Goal: Information Seeking & Learning: Find specific fact

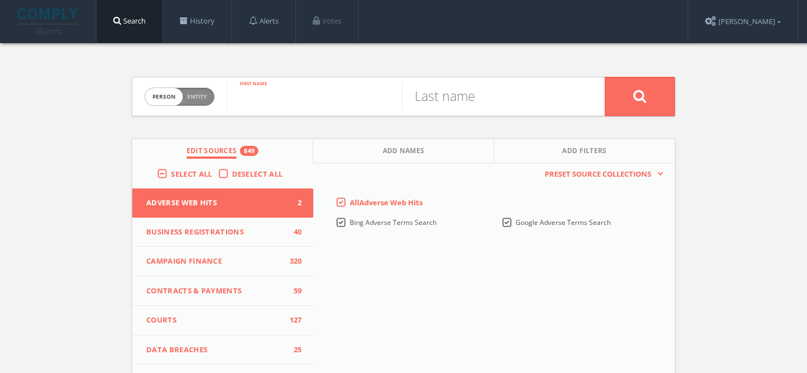
click at [276, 96] on input "text" at bounding box center [314, 96] width 175 height 29
paste input "[PERSON_NAME],"
type input "[PERSON_NAME],"
click at [275, 96] on input "[PERSON_NAME]," at bounding box center [314, 96] width 175 height 29
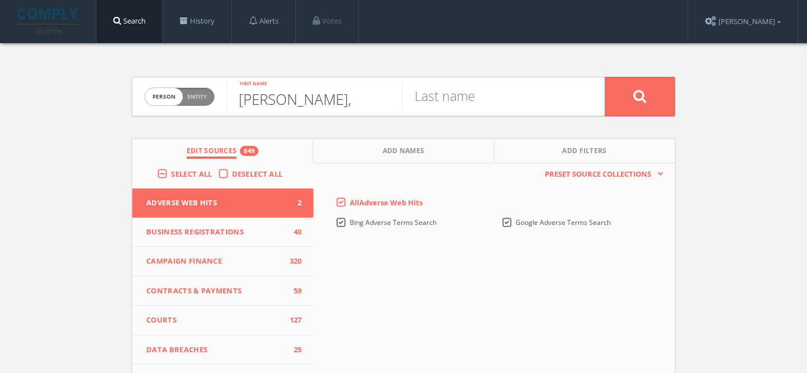
click at [275, 96] on input "[PERSON_NAME]," at bounding box center [314, 96] width 175 height 29
click at [457, 93] on input "text" at bounding box center [489, 96] width 175 height 29
type input "[PERSON_NAME]"
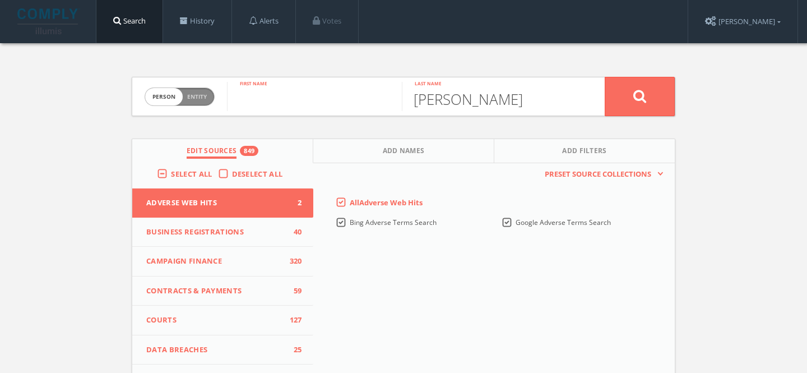
click at [315, 99] on input "text" at bounding box center [314, 96] width 175 height 29
paste input "Meikim"
type input "Meikim"
click at [360, 153] on button "Add Names" at bounding box center [403, 151] width 181 height 24
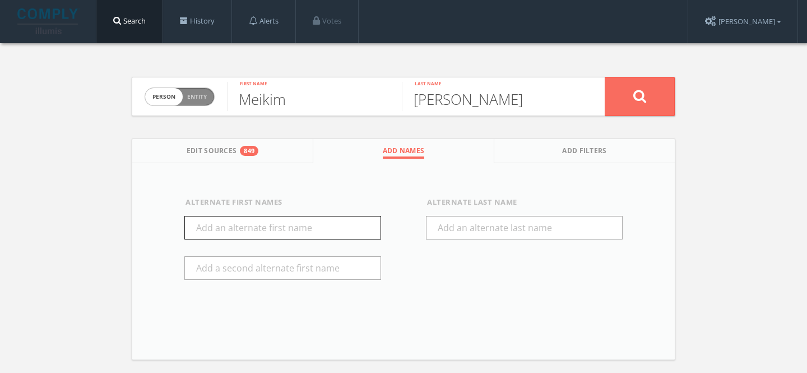
click at [266, 230] on input "text" at bounding box center [282, 228] width 197 height 24
click at [204, 227] on input "[PERSON_NAME]" at bounding box center [282, 228] width 197 height 24
type input "[PERSON_NAME]"
click at [654, 97] on button at bounding box center [640, 96] width 70 height 39
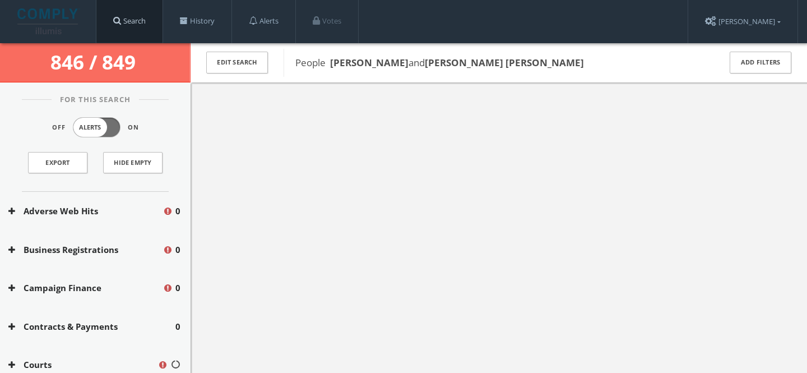
click at [142, 31] on link "Search" at bounding box center [129, 21] width 66 height 43
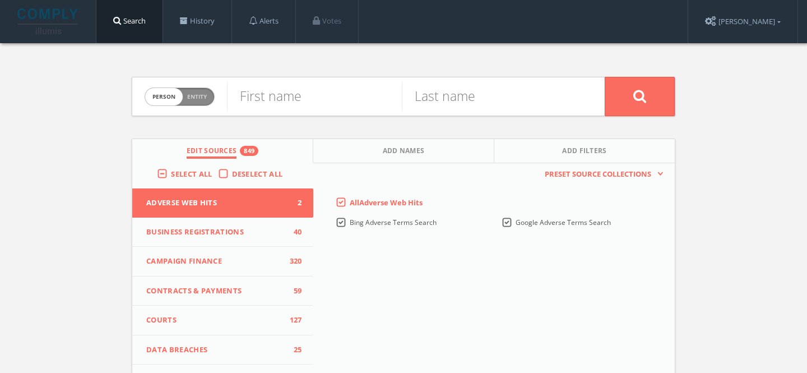
click at [197, 94] on span "Entity" at bounding box center [197, 97] width 20 height 8
checkbox input "true"
click at [269, 94] on input "text" at bounding box center [416, 96] width 378 height 29
paste input "Giti Group is a diversified business conglomerate founded in [GEOGRAPHIC_DATA] …"
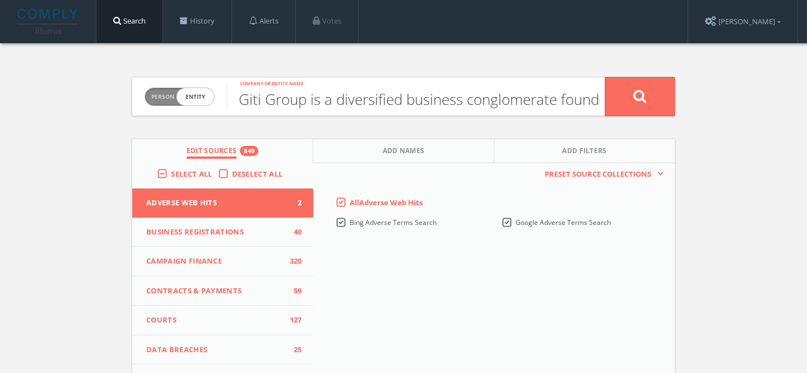
scroll to position [0, 1401]
click at [269, 94] on input "Giti Group is a diversified business conglomerate founded in [GEOGRAPHIC_DATA] …" at bounding box center [416, 96] width 378 height 29
drag, startPoint x: 247, startPoint y: 101, endPoint x: 625, endPoint y: 114, distance: 378.7
click at [625, 114] on form "Person Entity entity [DEMOGRAPHIC_DATA] Group is a diversified business conglom…" at bounding box center [404, 96] width 544 height 39
drag, startPoint x: 310, startPoint y: 104, endPoint x: 659, endPoint y: 104, distance: 348.7
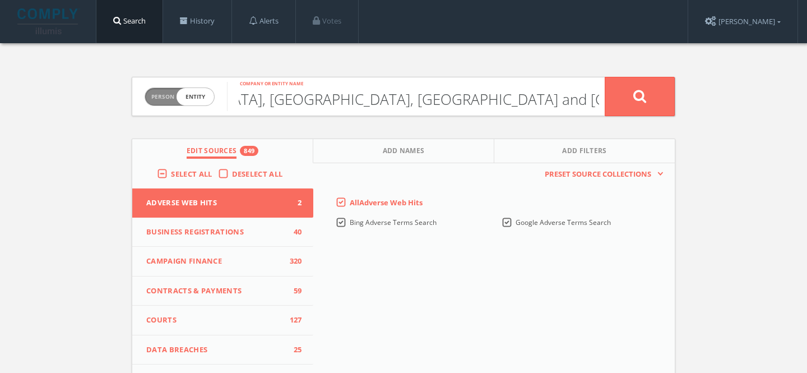
click at [659, 104] on form "Person Entity entity [DEMOGRAPHIC_DATA] Group is a diversified business conglom…" at bounding box center [404, 96] width 544 height 39
drag, startPoint x: 285, startPoint y: 99, endPoint x: 637, endPoint y: 102, distance: 352.1
click at [637, 102] on form "Person Entity entity [DEMOGRAPHIC_DATA] Group is a diversified business conglom…" at bounding box center [404, 96] width 544 height 39
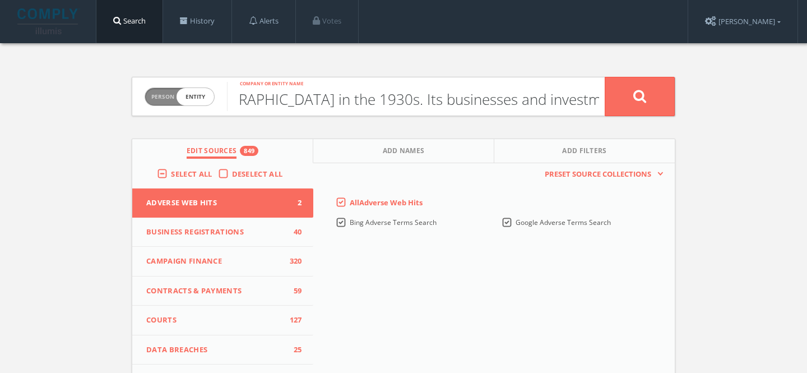
drag, startPoint x: 301, startPoint y: 98, endPoint x: 621, endPoint y: 103, distance: 320.7
click at [621, 103] on form "Person Entity entity [DEMOGRAPHIC_DATA] Group is a diversified business conglom…" at bounding box center [404, 96] width 544 height 39
drag, startPoint x: 300, startPoint y: 102, endPoint x: 649, endPoint y: 102, distance: 348.7
click at [648, 102] on form "Person Entity entity [DEMOGRAPHIC_DATA] Group is a diversified business conglom…" at bounding box center [404, 96] width 544 height 39
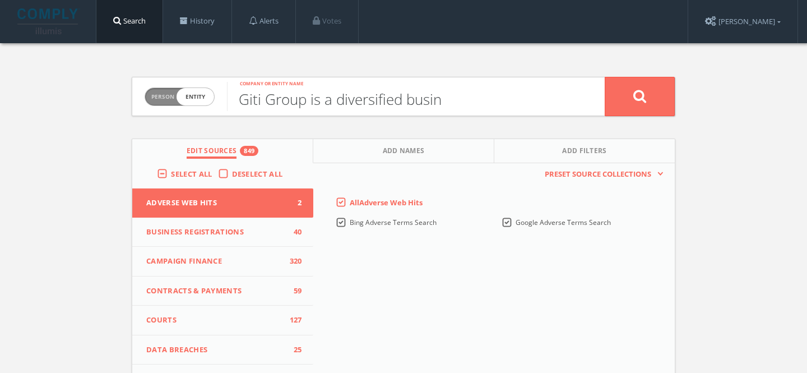
scroll to position [0, 0]
drag, startPoint x: 307, startPoint y: 98, endPoint x: 609, endPoint y: 96, distance: 301.6
click at [609, 96] on form "Person Entity entity Giti Group is a diversified busin Company or entity name" at bounding box center [404, 96] width 544 height 39
type input "Giti Group"
click at [645, 100] on icon at bounding box center [640, 96] width 13 height 14
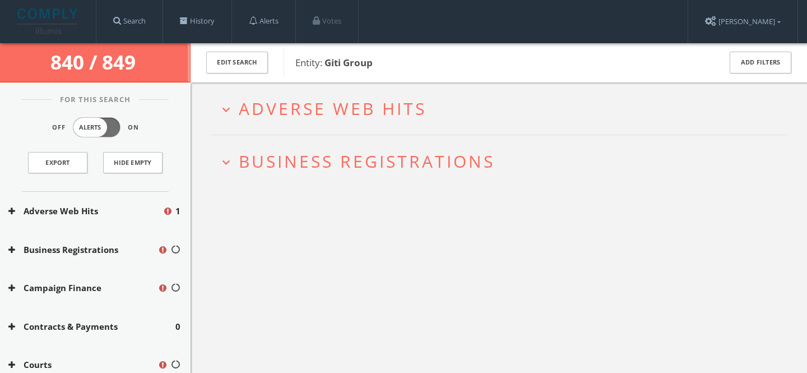
click at [330, 105] on span "Adverse Web Hits" at bounding box center [333, 108] width 188 height 23
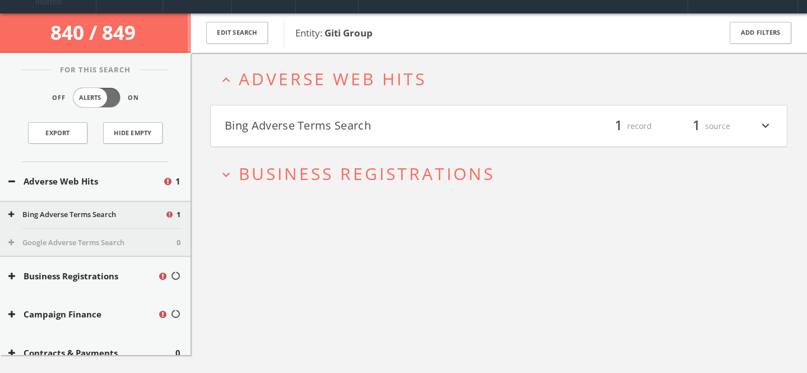
click at [327, 126] on button "Bing Adverse Terms Search" at bounding box center [362, 126] width 274 height 19
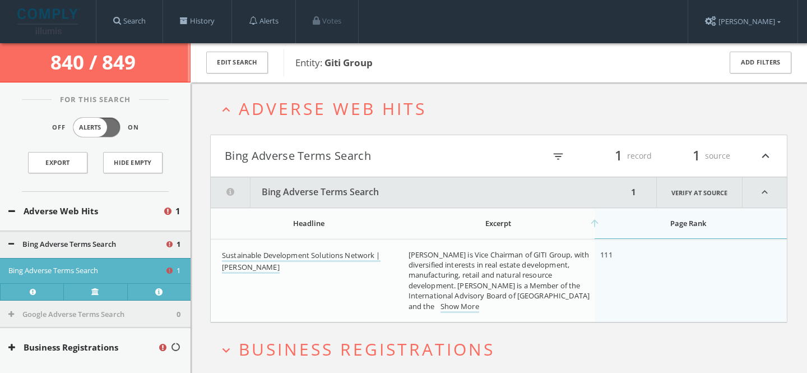
click at [325, 119] on span "Adverse Web Hits" at bounding box center [333, 108] width 188 height 23
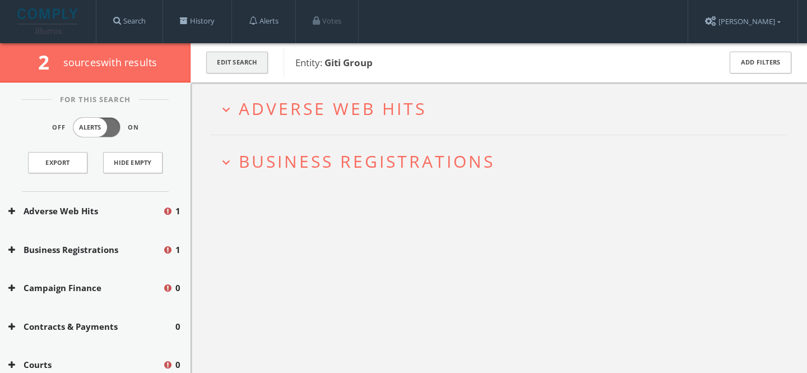
click at [241, 72] on button "Edit Search" at bounding box center [237, 63] width 62 height 22
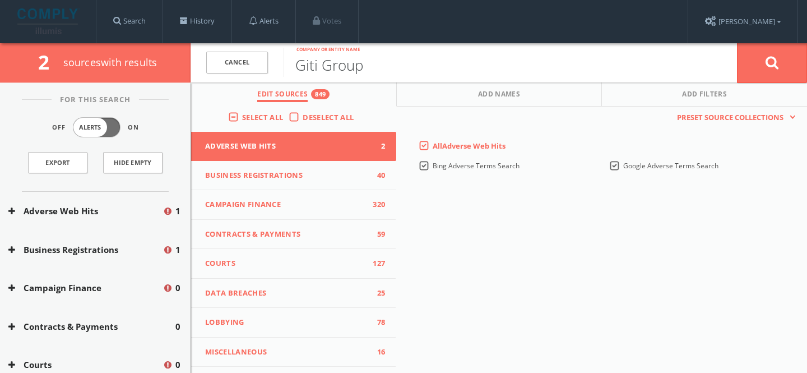
click at [368, 67] on input "Giti Group" at bounding box center [511, 62] width 454 height 29
type input "Giti Tire"
click at [737, 43] on button at bounding box center [772, 63] width 70 height 40
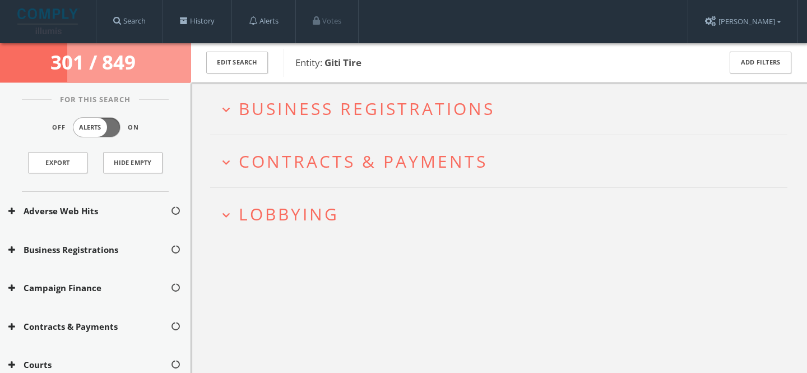
click at [258, 202] on span "Lobbying" at bounding box center [289, 213] width 100 height 23
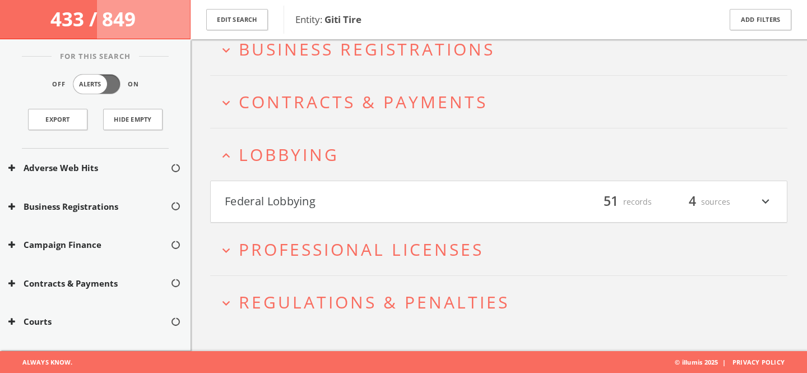
click at [272, 201] on button "Federal Lobbying" at bounding box center [362, 201] width 274 height 19
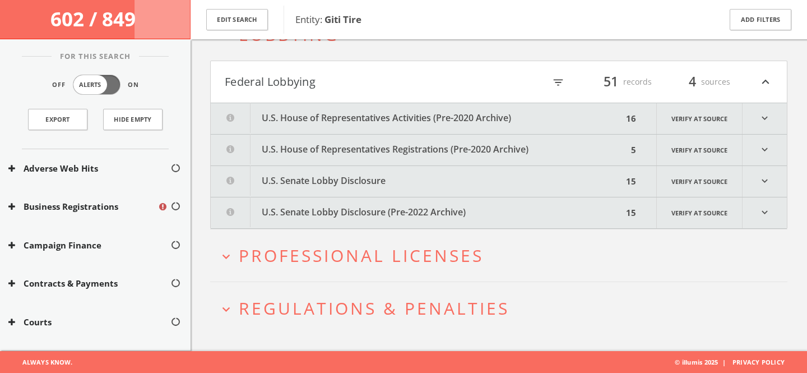
click at [304, 123] on button "U.S. House of Representatives Activities (Pre-2020 Archive)" at bounding box center [417, 118] width 412 height 31
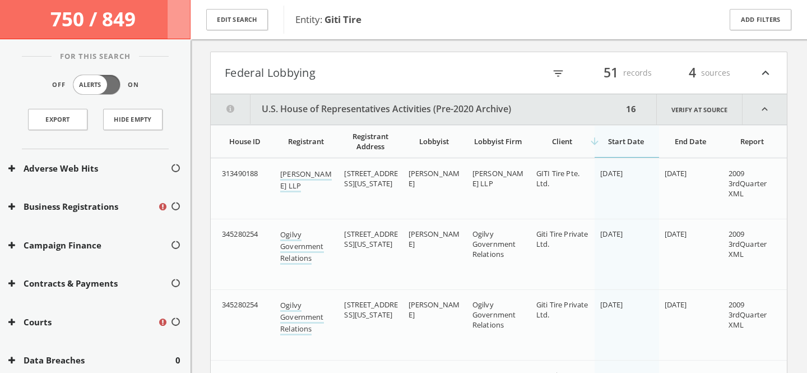
scroll to position [248, 0]
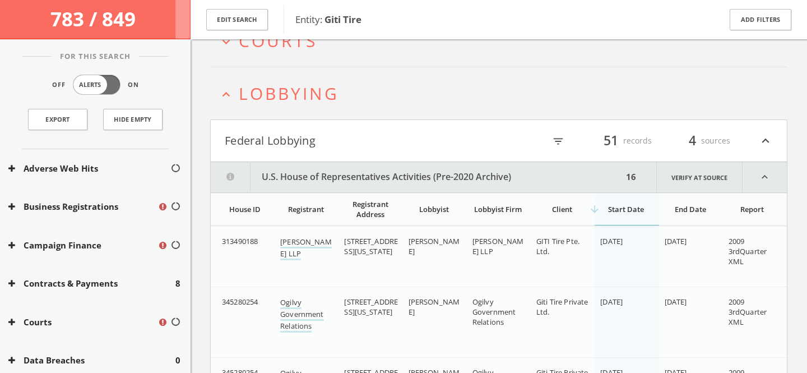
click at [309, 144] on button "Federal Lobbying" at bounding box center [362, 140] width 274 height 19
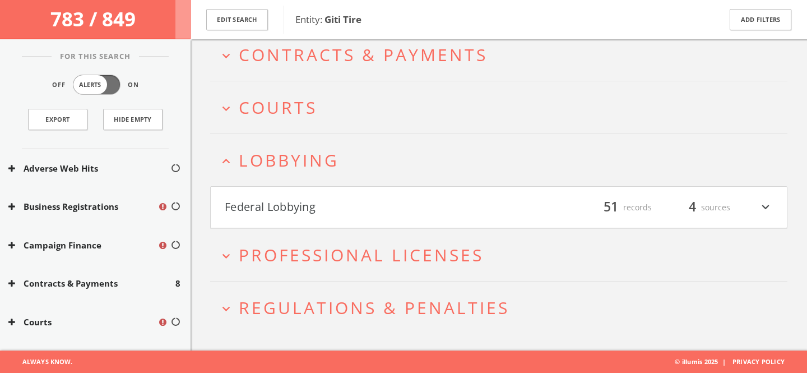
scroll to position [165, 0]
click at [312, 119] on h2 "expand_more Courts" at bounding box center [498, 107] width 577 height 52
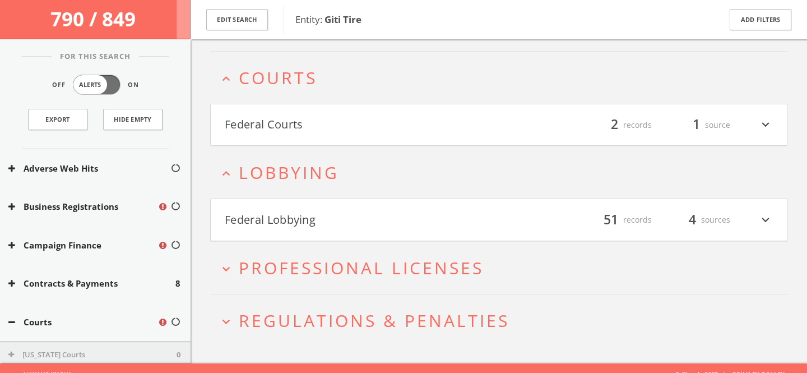
click at [312, 129] on button "Federal Courts" at bounding box center [362, 124] width 274 height 19
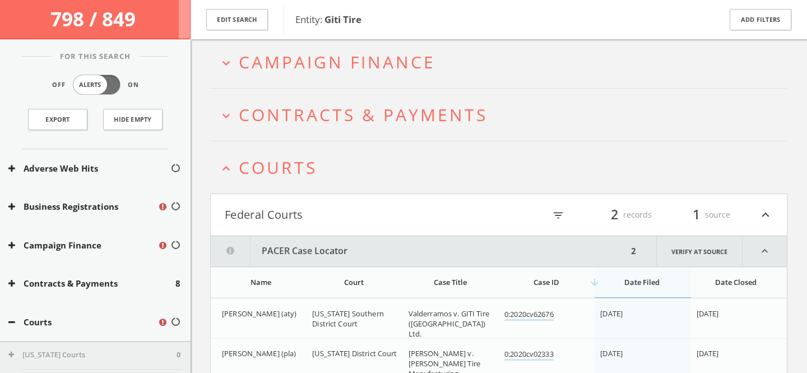
scroll to position [103, 0]
click at [356, 177] on button "expand_less Courts" at bounding box center [503, 169] width 569 height 19
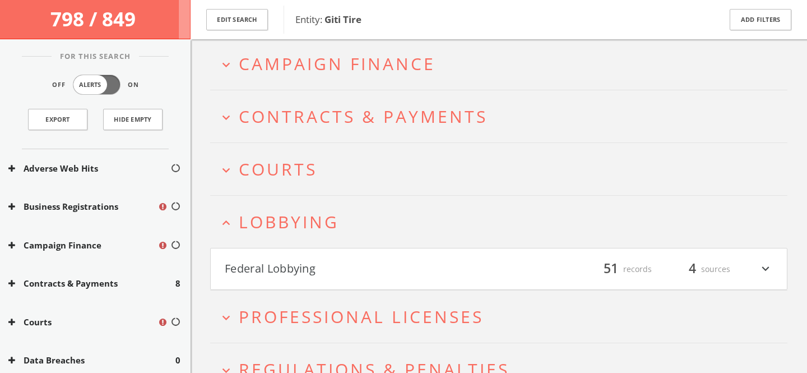
click at [337, 66] on span "Campaign Finance" at bounding box center [337, 63] width 197 height 23
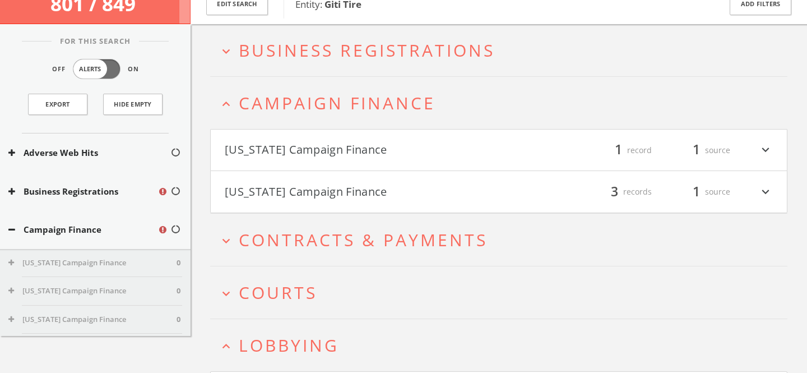
scroll to position [0, 0]
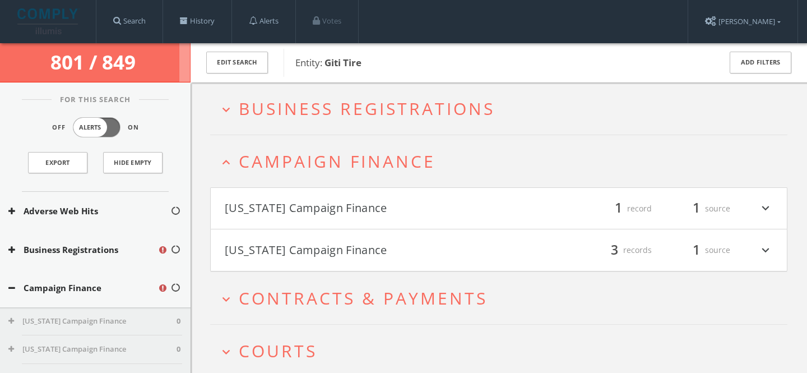
click at [339, 160] on span "Campaign Finance" at bounding box center [337, 161] width 197 height 23
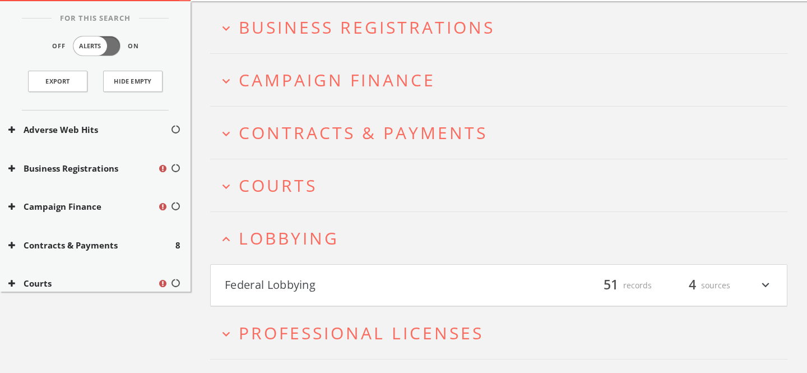
scroll to position [165, 0]
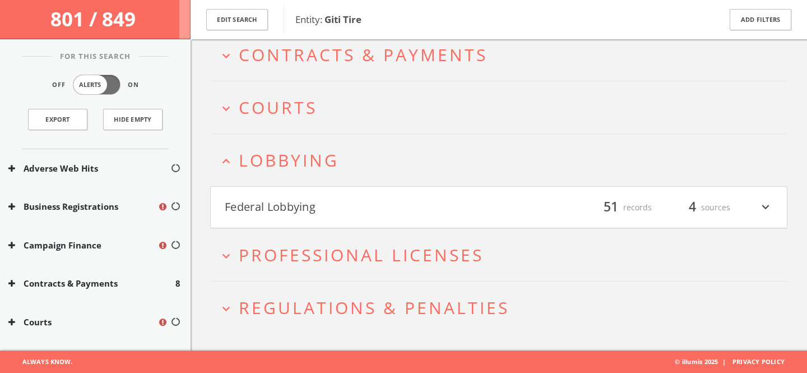
click at [431, 205] on button "Federal Lobbying" at bounding box center [362, 207] width 274 height 19
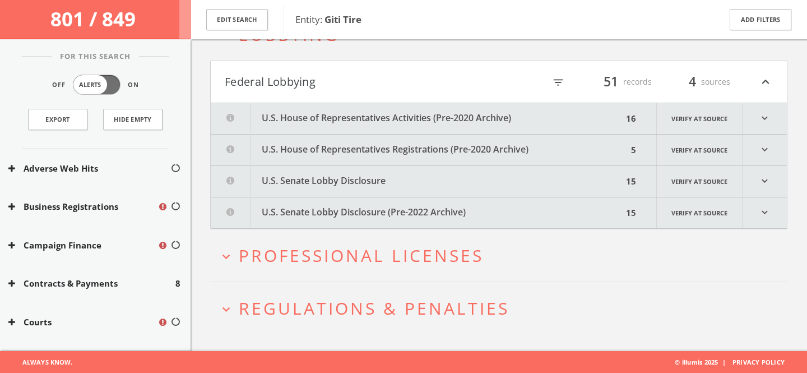
click at [330, 183] on button "U.S. Senate Lobby Disclosure" at bounding box center [417, 181] width 412 height 31
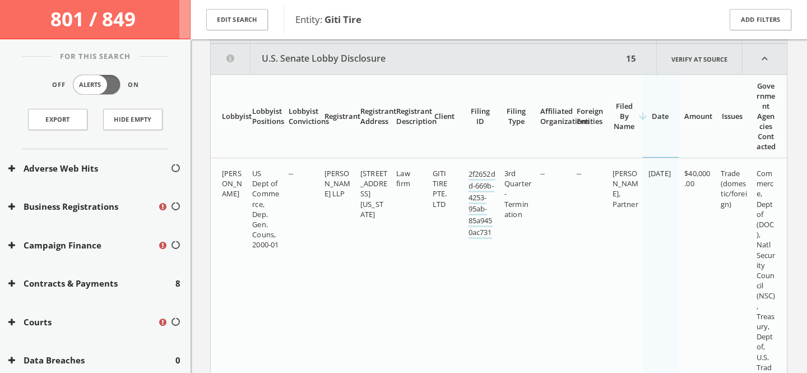
scroll to position [416, 0]
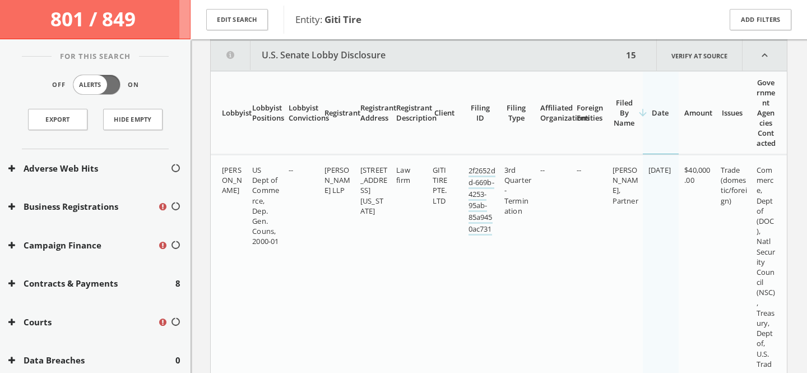
click at [310, 56] on button "U.S. Senate Lobby Disclosure" at bounding box center [417, 55] width 412 height 30
